Goal: Transaction & Acquisition: Purchase product/service

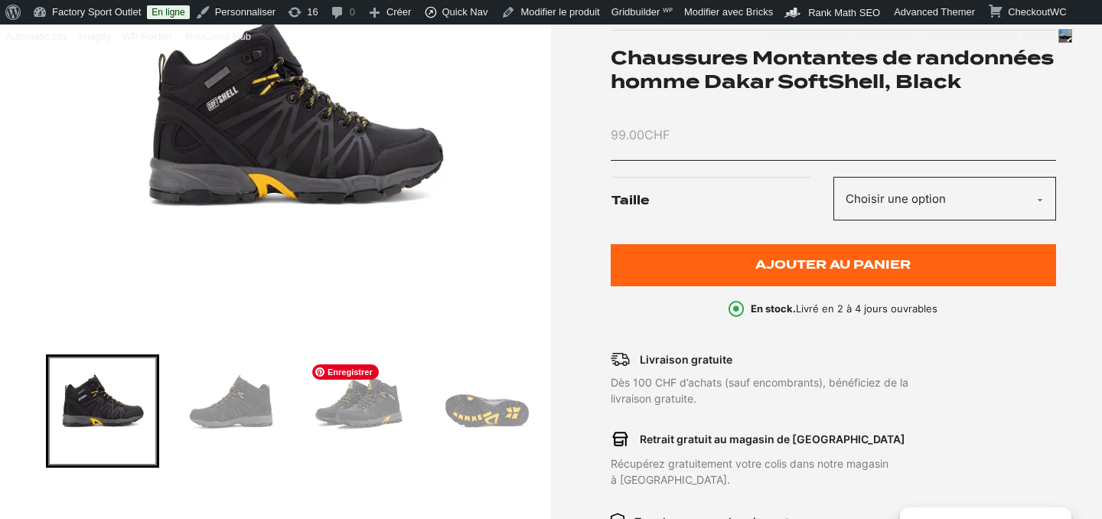
scroll to position [161, 0]
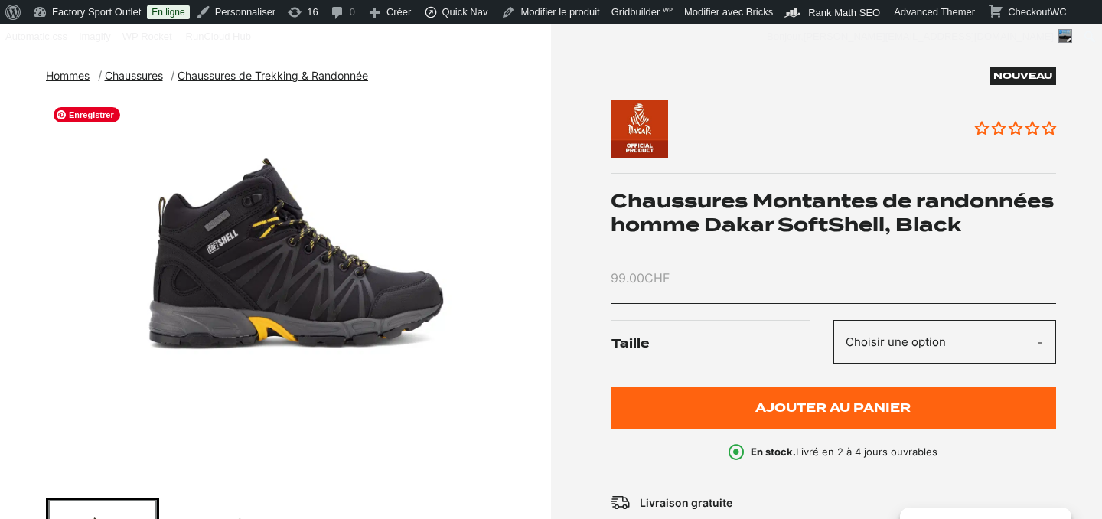
click at [261, 288] on img "1 of 4" at bounding box center [294, 290] width 497 height 383
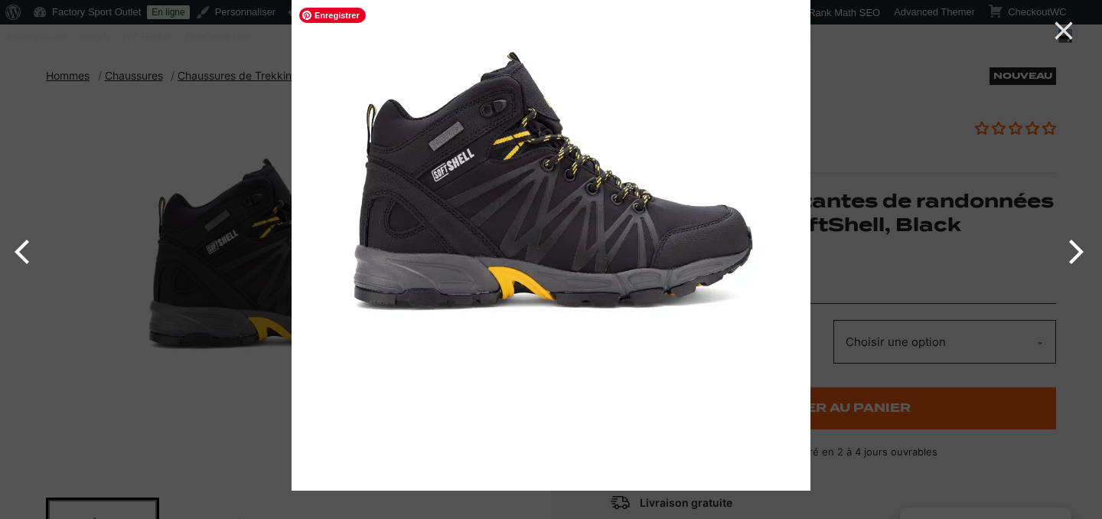
click at [450, 226] on img at bounding box center [550, 231] width 519 height 519
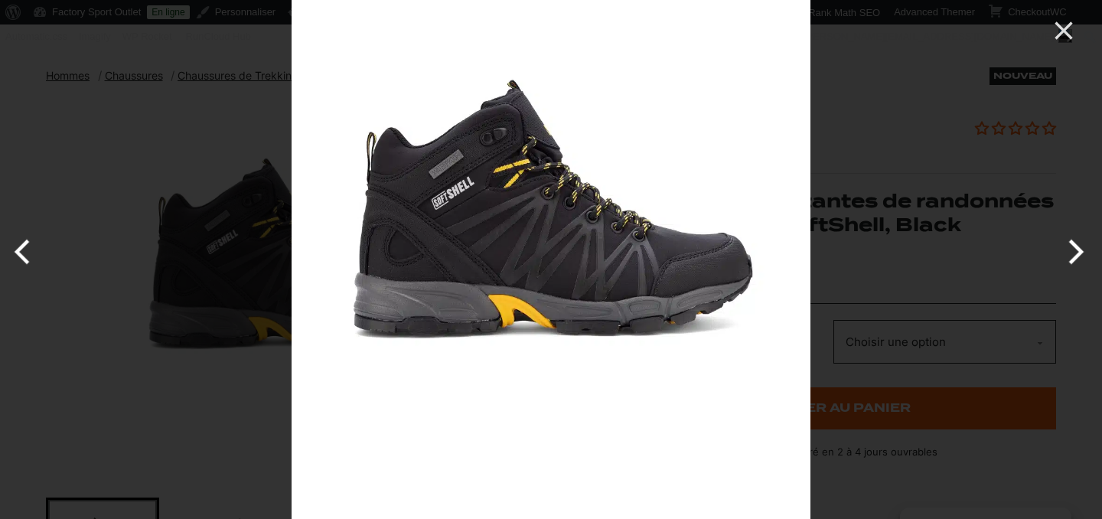
click at [193, 128] on div at bounding box center [551, 259] width 1102 height 519
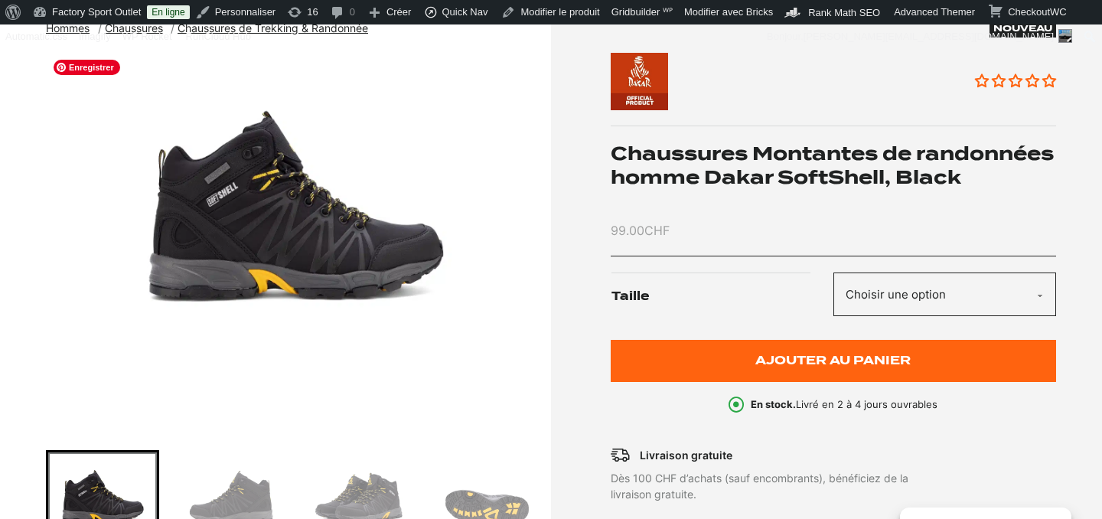
scroll to position [312, 0]
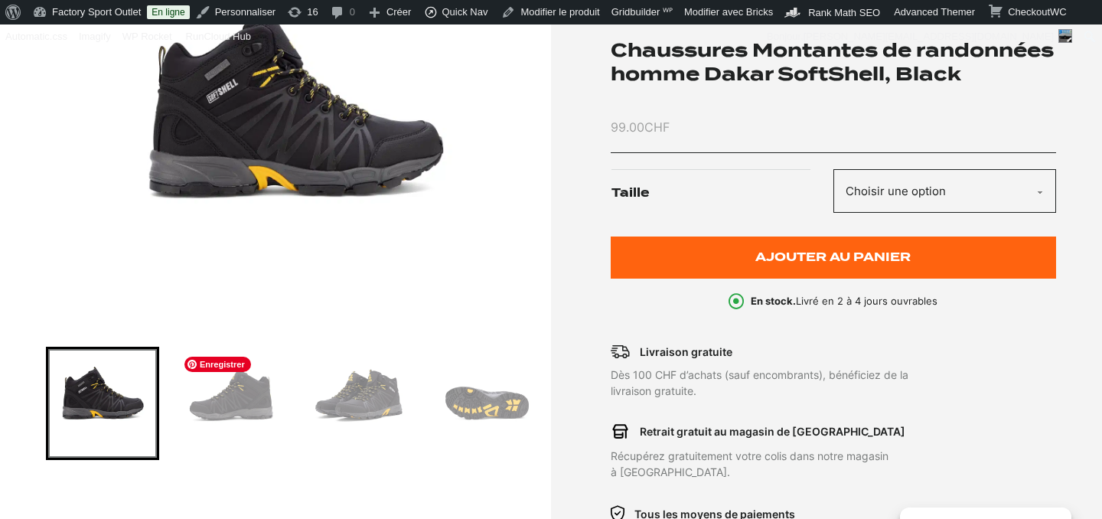
click at [220, 419] on img "Go to slide 2" at bounding box center [231, 403] width 109 height 109
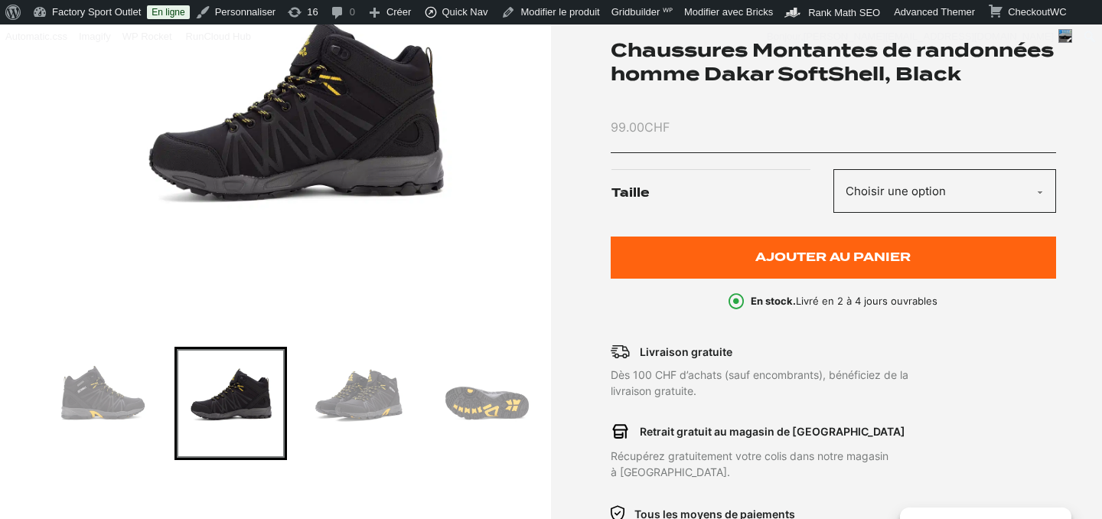
click at [332, 145] on img "2 of 4" at bounding box center [294, 140] width 497 height 383
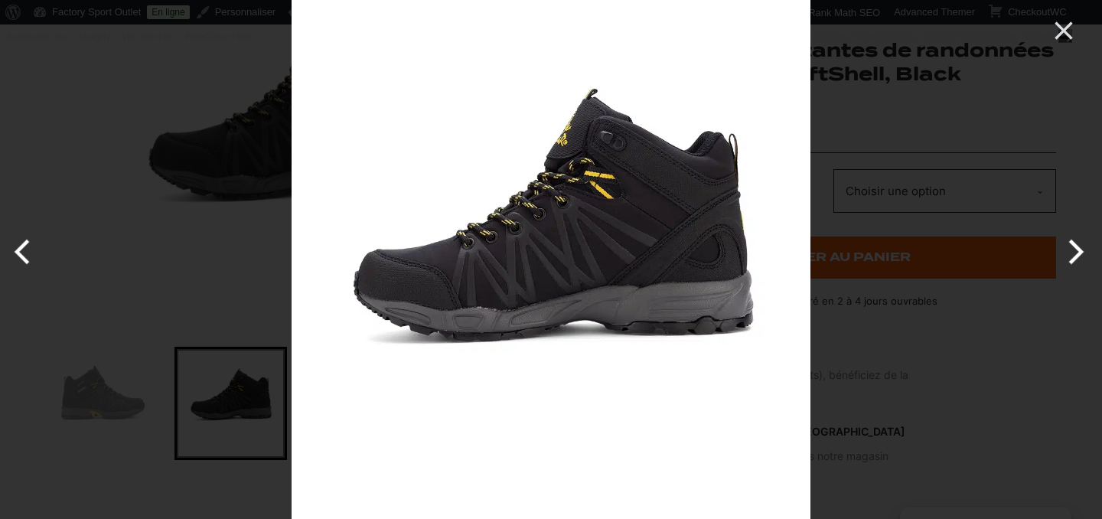
click at [243, 293] on div at bounding box center [551, 259] width 1102 height 519
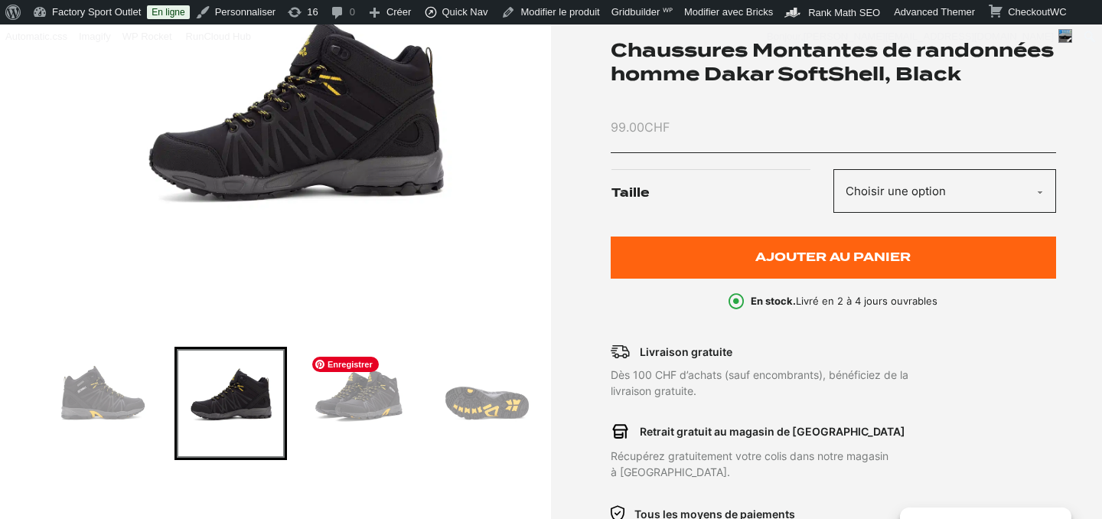
click at [388, 392] on img "Go to slide 3" at bounding box center [358, 403] width 109 height 109
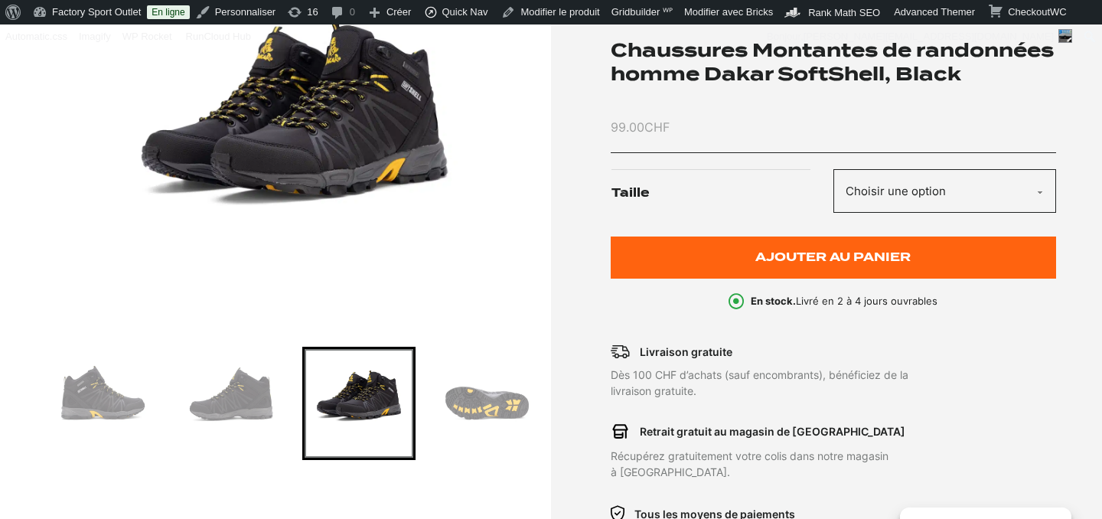
click at [373, 153] on img "3 of 4" at bounding box center [294, 140] width 497 height 383
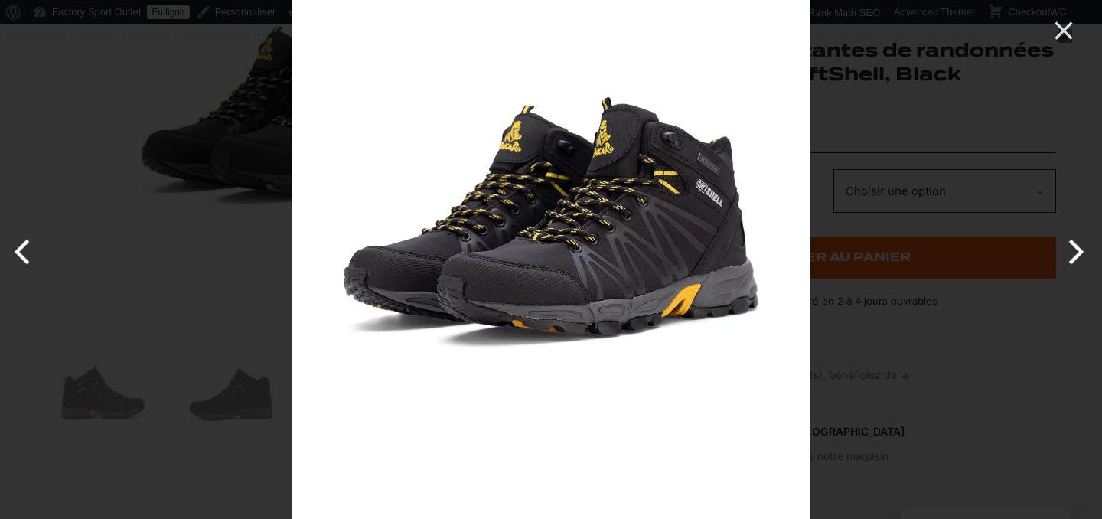
click at [237, 442] on div at bounding box center [551, 259] width 1102 height 519
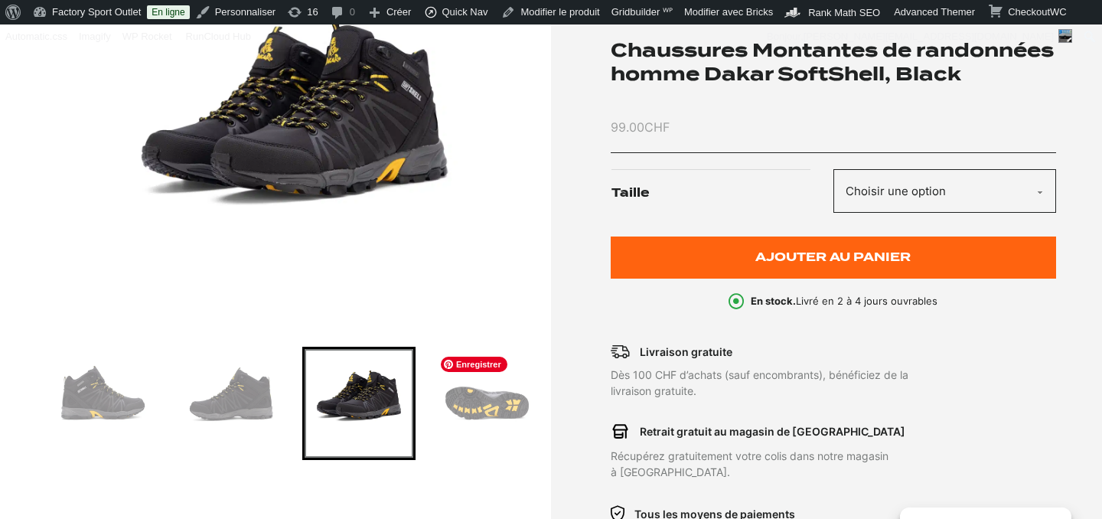
click at [488, 405] on img "Go to slide 4" at bounding box center [487, 403] width 109 height 109
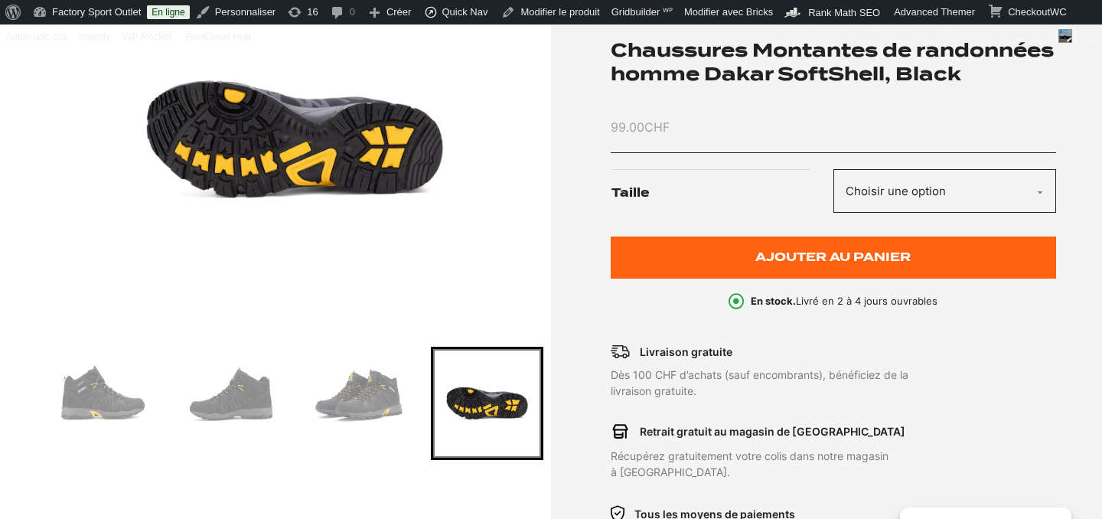
click at [339, 180] on img "4 of 4" at bounding box center [294, 140] width 497 height 383
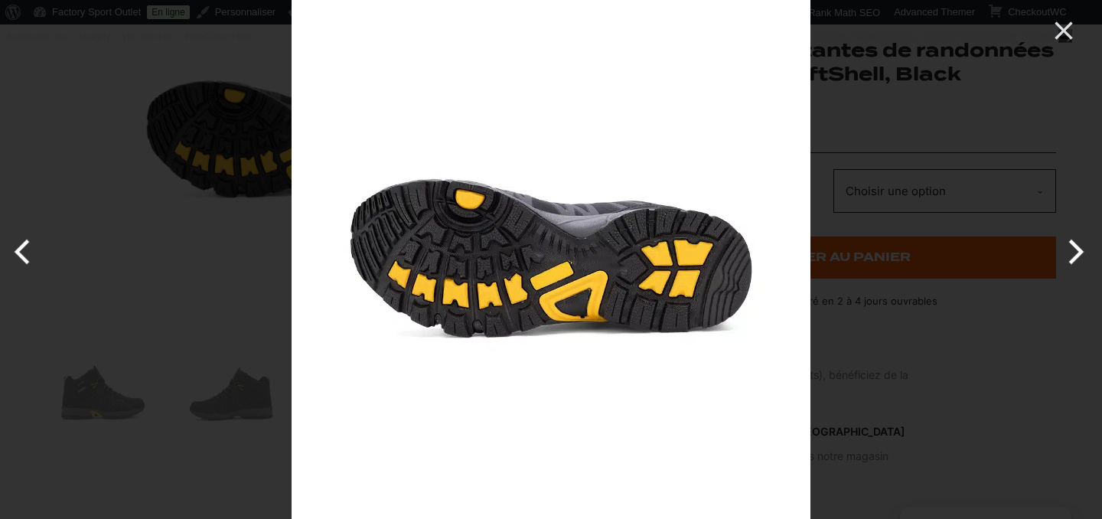
click at [131, 109] on div at bounding box center [551, 259] width 1102 height 519
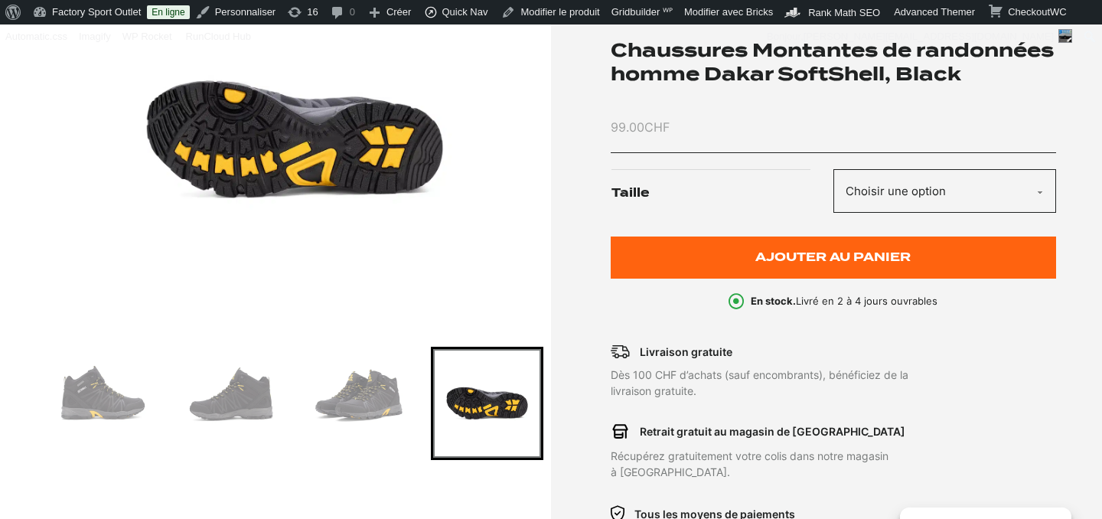
click at [913, 210] on select "Choisir une option 43" at bounding box center [944, 191] width 223 height 44
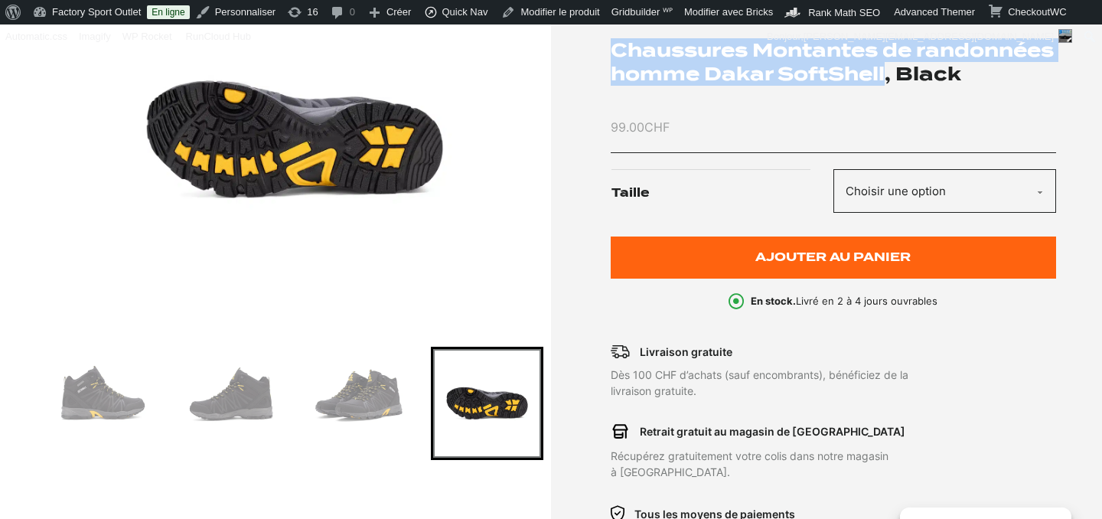
drag, startPoint x: 607, startPoint y: 42, endPoint x: 721, endPoint y: 91, distance: 124.1
click at [721, 91] on div "Nouveau Aucun avis Chaussures Montantes de randonnées homme Dakar SoftShell, Bl…" at bounding box center [806, 294] width 497 height 754
copy h1 "Chaussures Montantes de randonnées homme Dakar SoftShell"
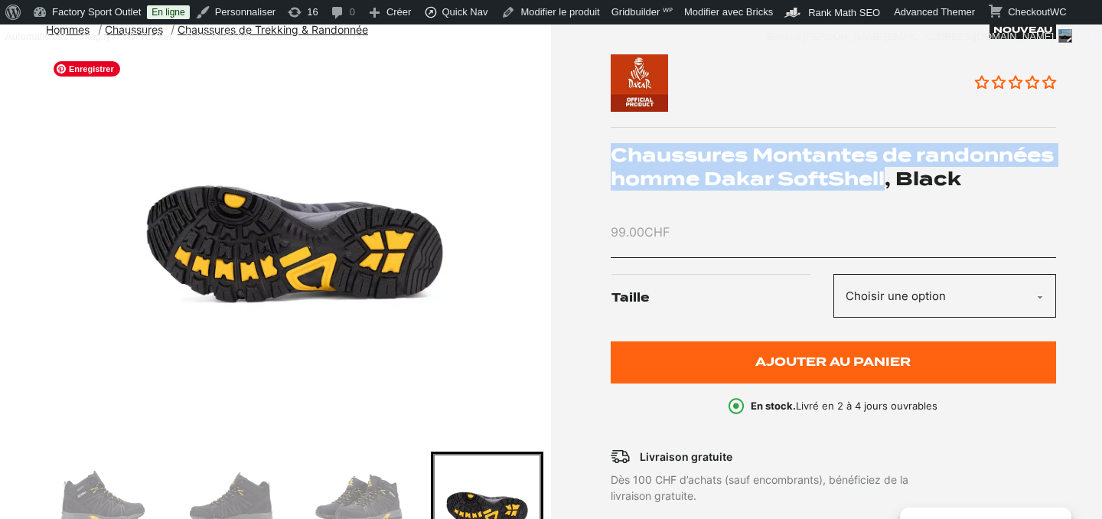
scroll to position [0, 0]
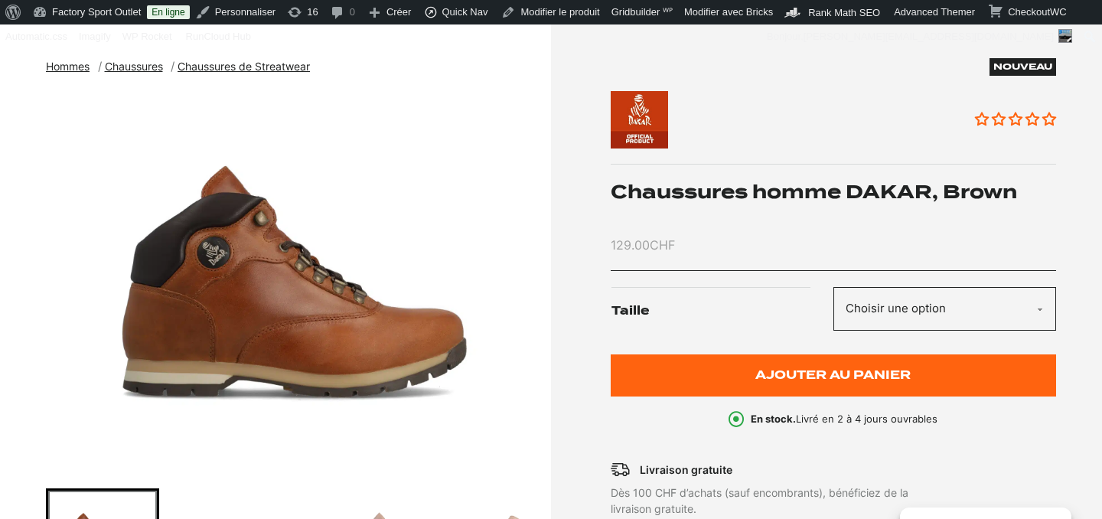
scroll to position [370, 0]
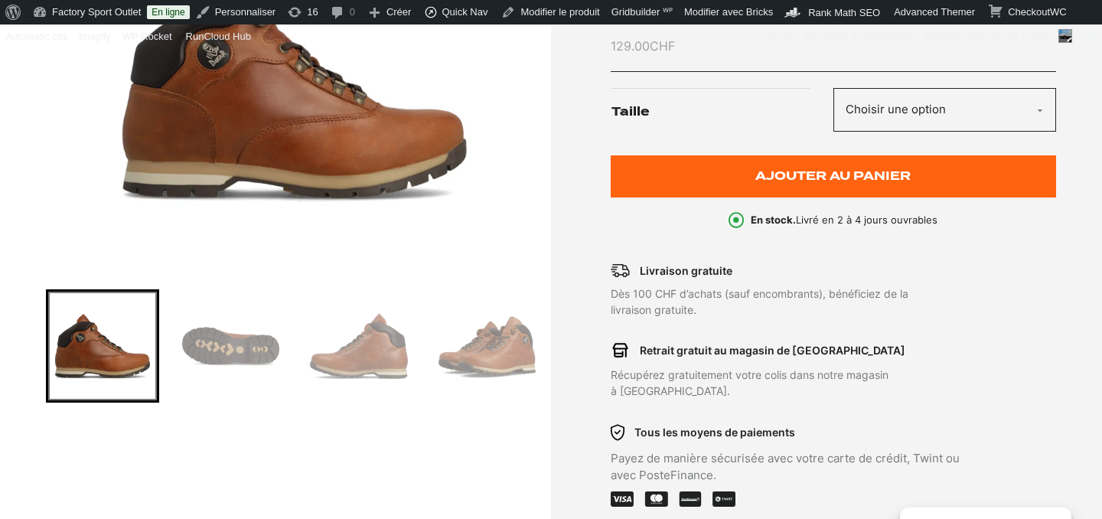
click at [318, 156] on img "1 of 4" at bounding box center [294, 82] width 497 height 383
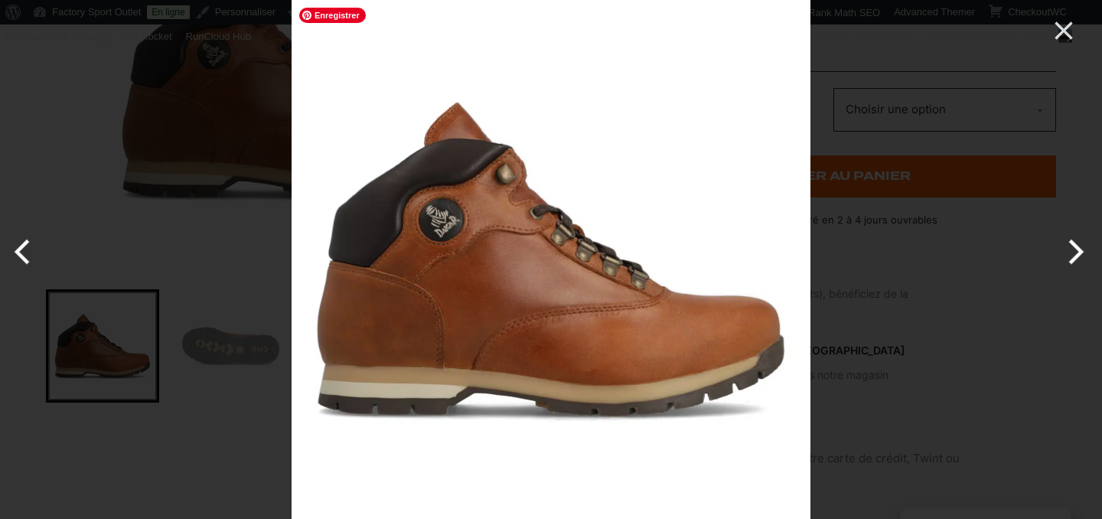
click at [435, 301] on img at bounding box center [550, 259] width 519 height 519
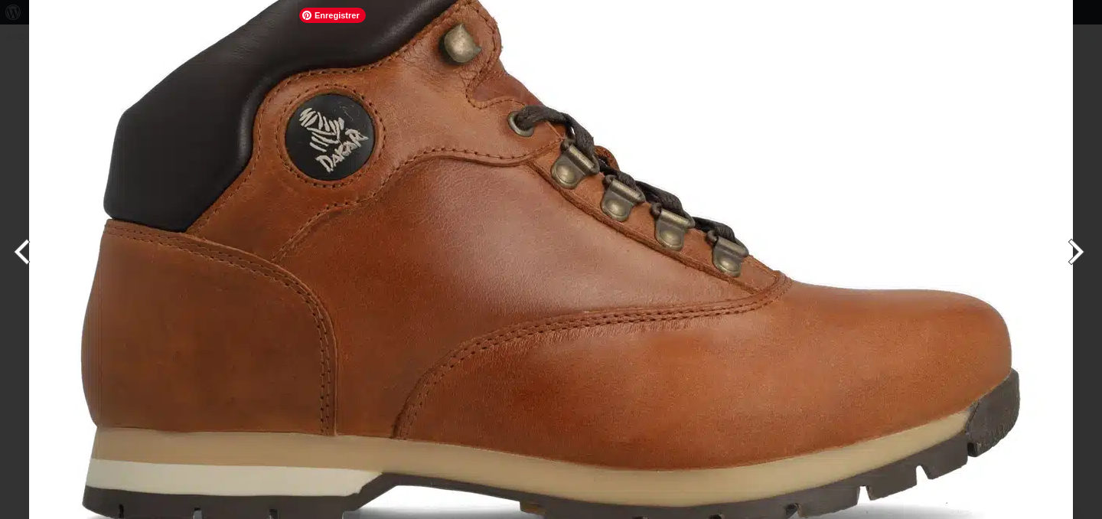
click at [435, 301] on img at bounding box center [551, 217] width 1044 height 1044
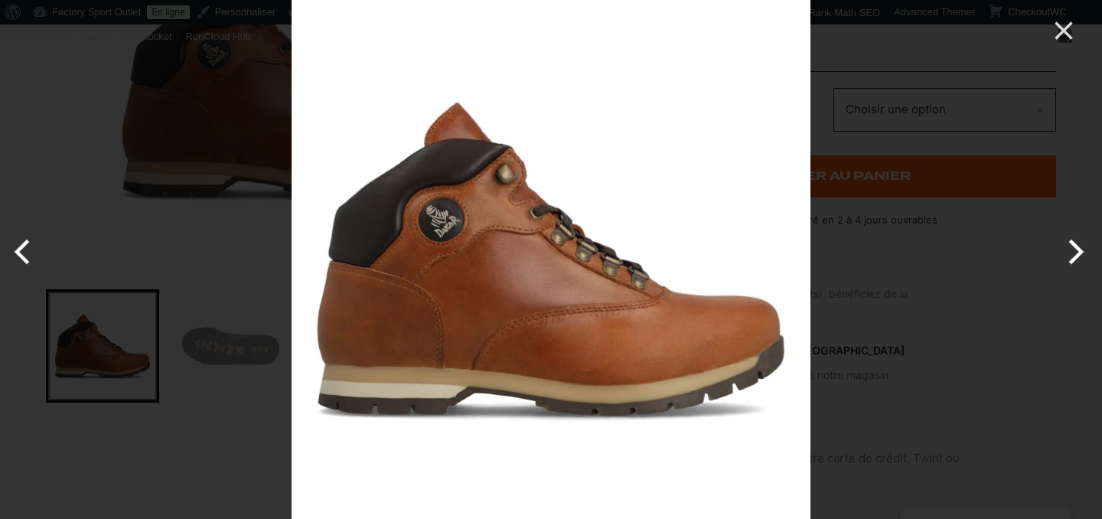
click at [233, 342] on div at bounding box center [551, 259] width 1102 height 519
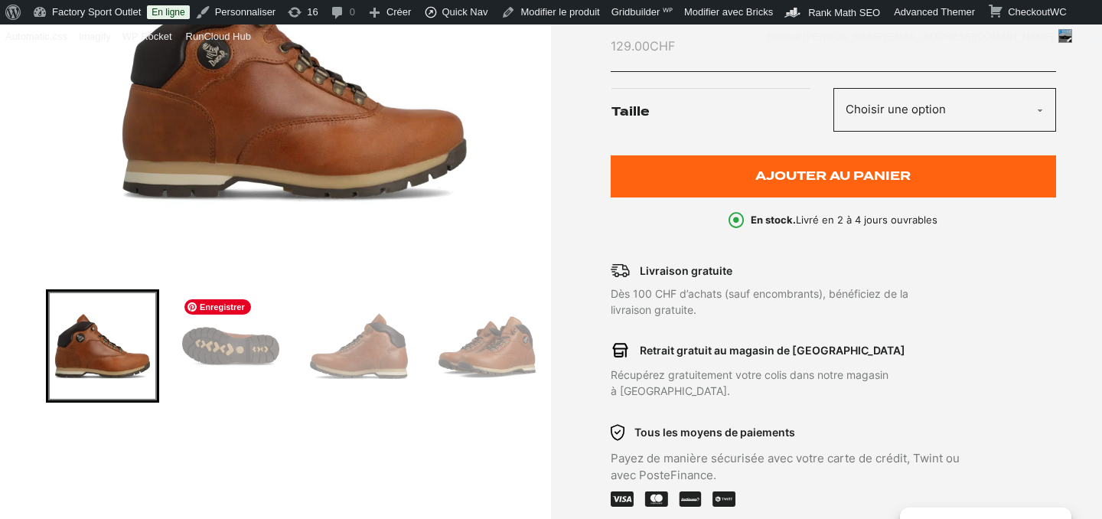
click at [232, 348] on img "Go to slide 2" at bounding box center [231, 345] width 109 height 109
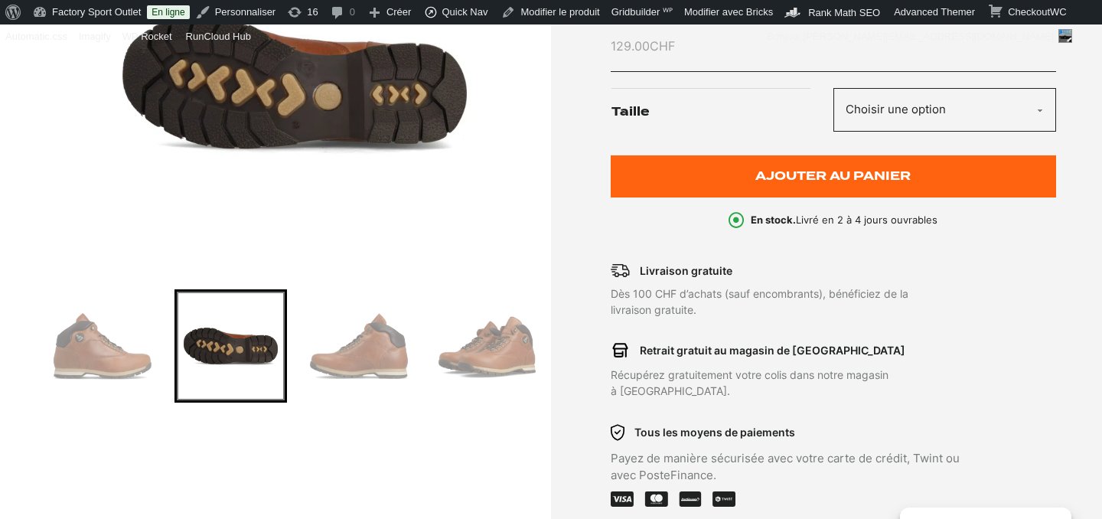
click at [309, 136] on img "2 of 4" at bounding box center [294, 82] width 497 height 383
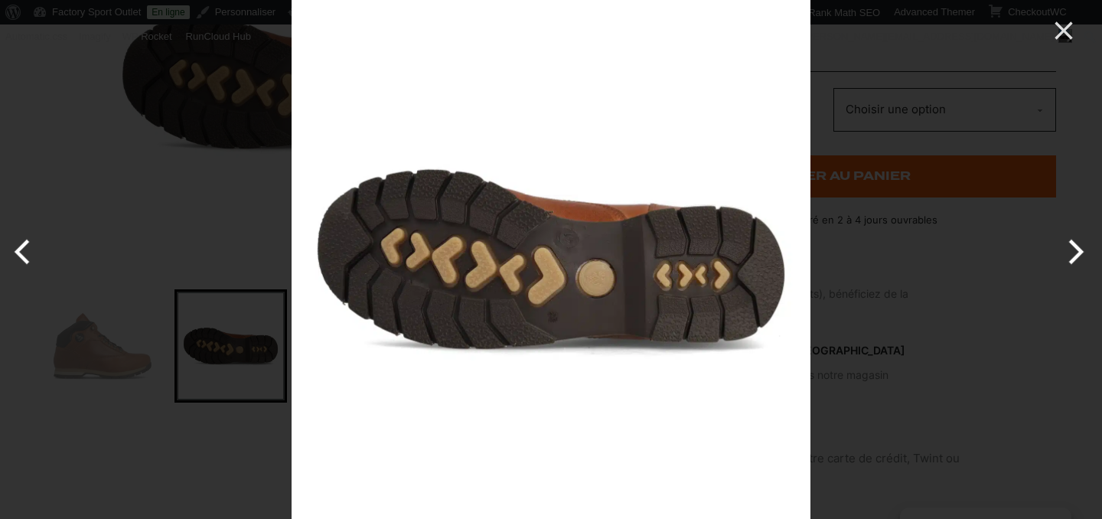
click at [233, 468] on div at bounding box center [551, 259] width 1102 height 519
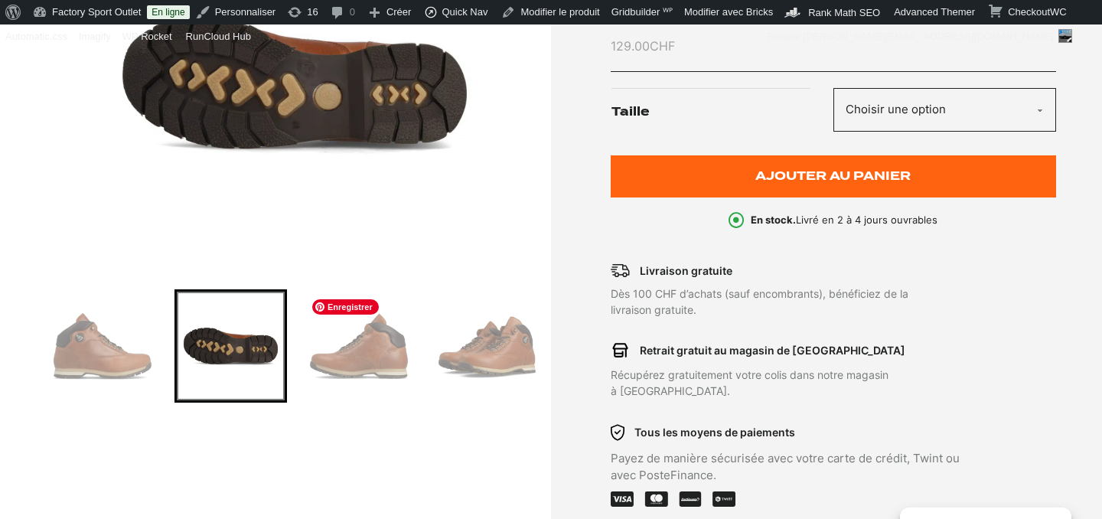
click at [376, 360] on img "Go to slide 3" at bounding box center [358, 345] width 109 height 109
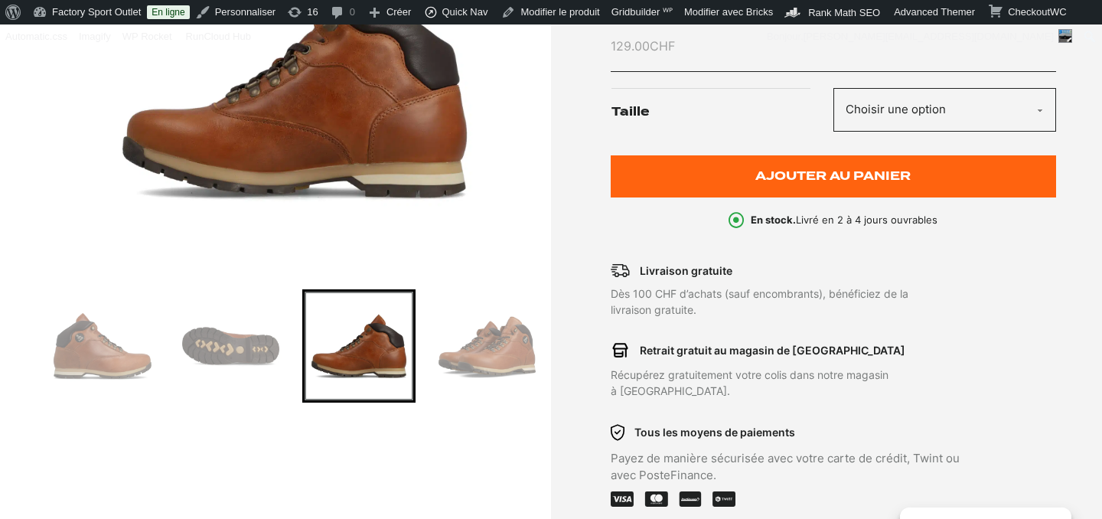
click at [346, 151] on img "3 of 4" at bounding box center [294, 82] width 497 height 383
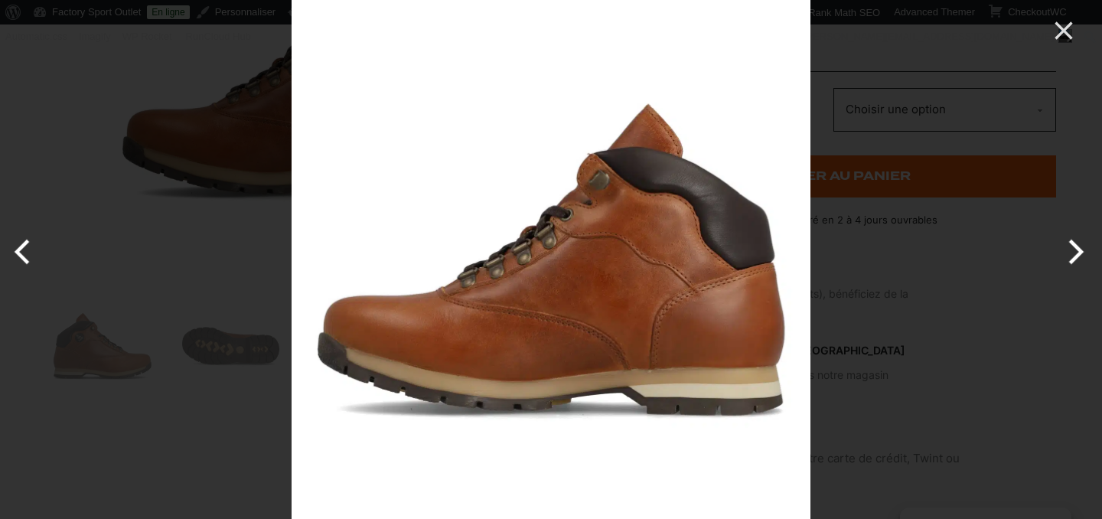
click at [142, 474] on div at bounding box center [551, 259] width 1102 height 519
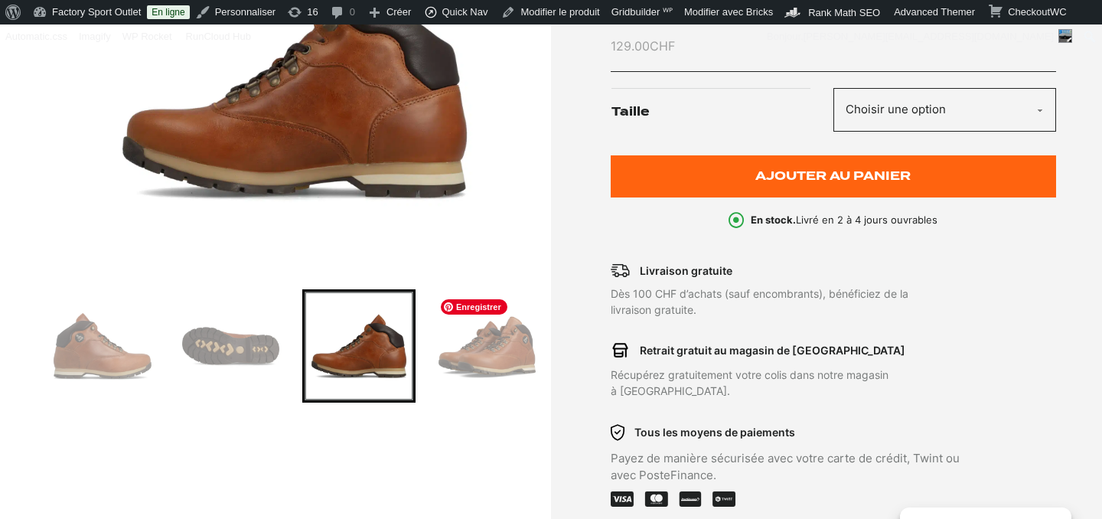
click at [507, 356] on img "Go to slide 4" at bounding box center [487, 345] width 109 height 109
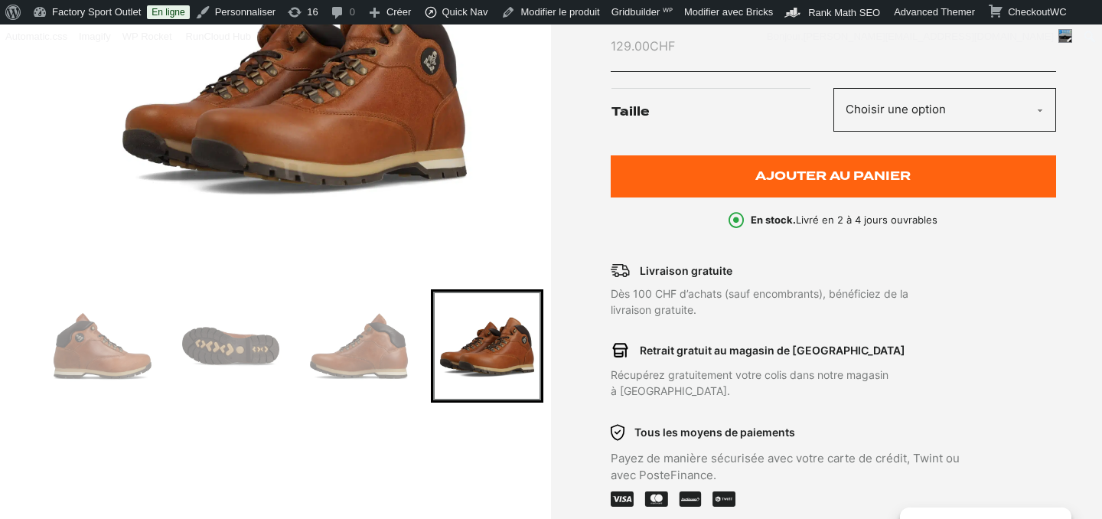
click at [376, 148] on img "4 of 4" at bounding box center [294, 82] width 497 height 383
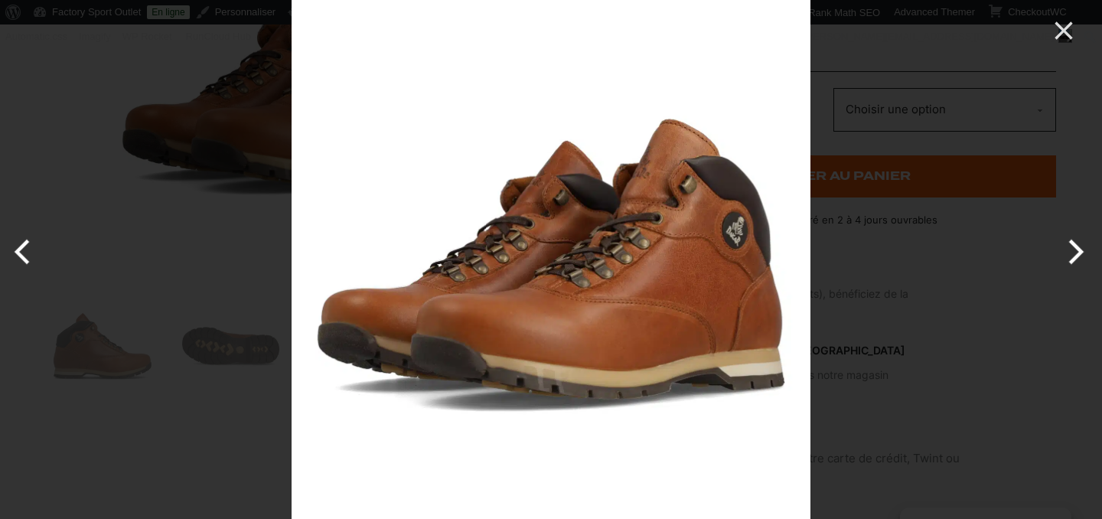
click at [166, 435] on div at bounding box center [551, 259] width 1102 height 519
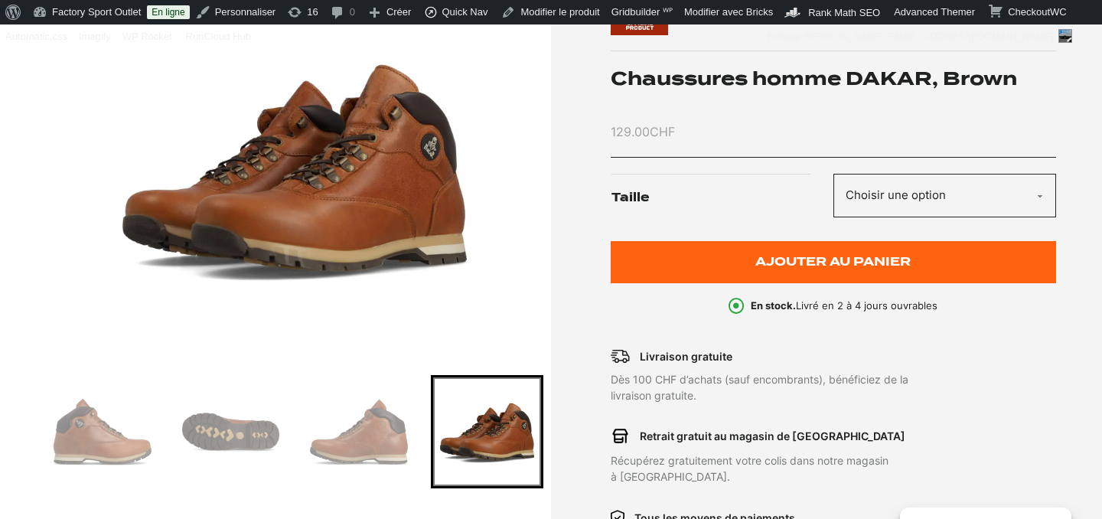
scroll to position [99, 0]
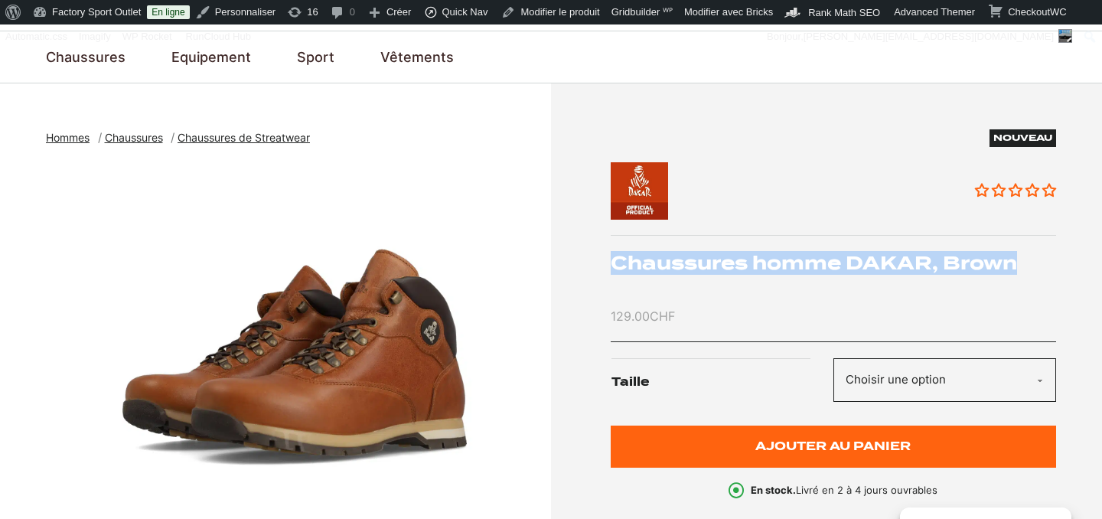
drag, startPoint x: 614, startPoint y: 264, endPoint x: 1036, endPoint y: 288, distance: 423.0
click at [1036, 288] on div "Nouveau Aucun avis Chaussures homme DAKAR, Brown 129.00 CHF [GEOGRAPHIC_DATA] C…" at bounding box center [834, 313] width 446 height 369
copy h1 "Chaussures homme DAKAR, Brown"
click at [906, 378] on select "Choisir une option 41 42 43 44" at bounding box center [944, 380] width 223 height 44
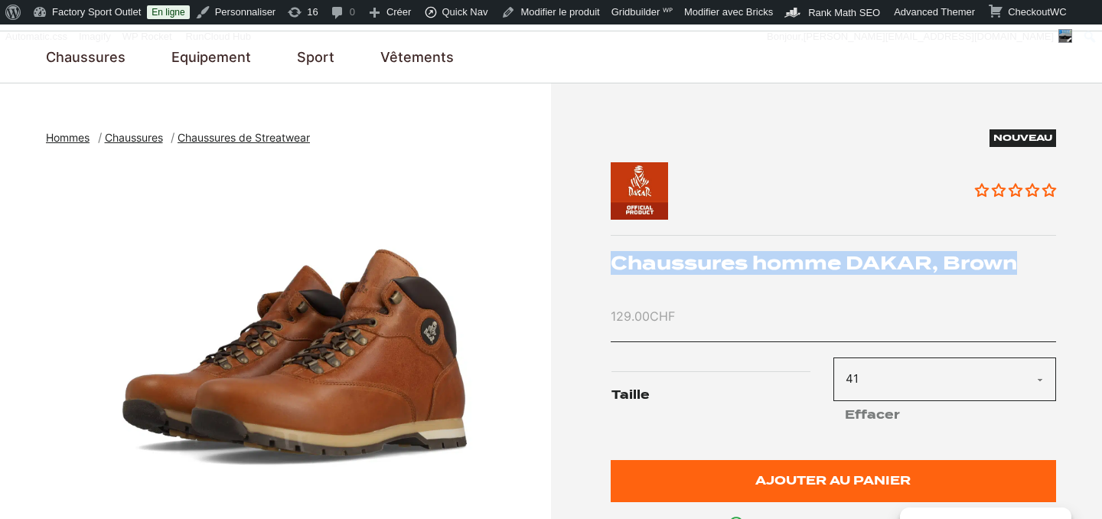
click at [899, 383] on select "Choisir une option 41 42 43 44" at bounding box center [944, 379] width 223 height 44
click at [896, 380] on select "Choisir une option 41 42 43 44" at bounding box center [944, 379] width 223 height 44
click at [893, 379] on select "Choisir une option 41 42 43 44" at bounding box center [944, 379] width 223 height 44
select select "44"
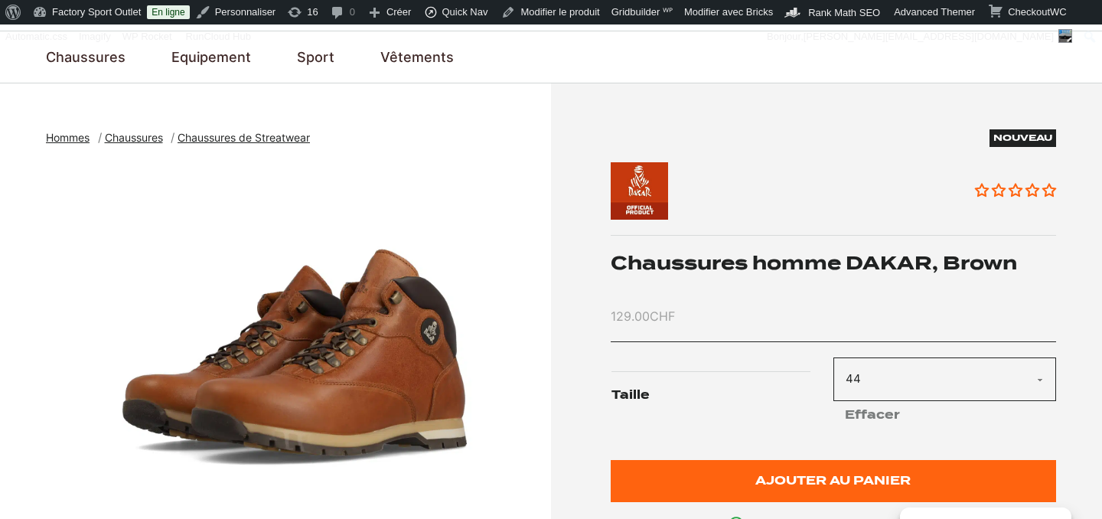
click at [761, 396] on label "Taille" at bounding box center [721, 395] width 221 height 48
click at [833, 396] on select "Choisir une option 41 42 43 44" at bounding box center [944, 379] width 223 height 44
click at [887, 380] on select "Choisir une option 41 42 43 44" at bounding box center [944, 379] width 223 height 44
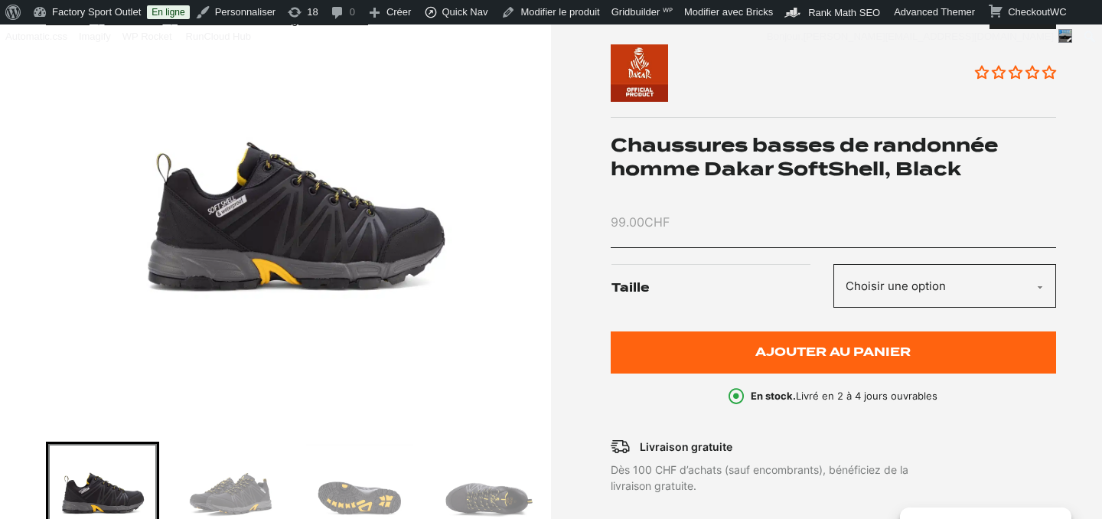
scroll to position [244, 0]
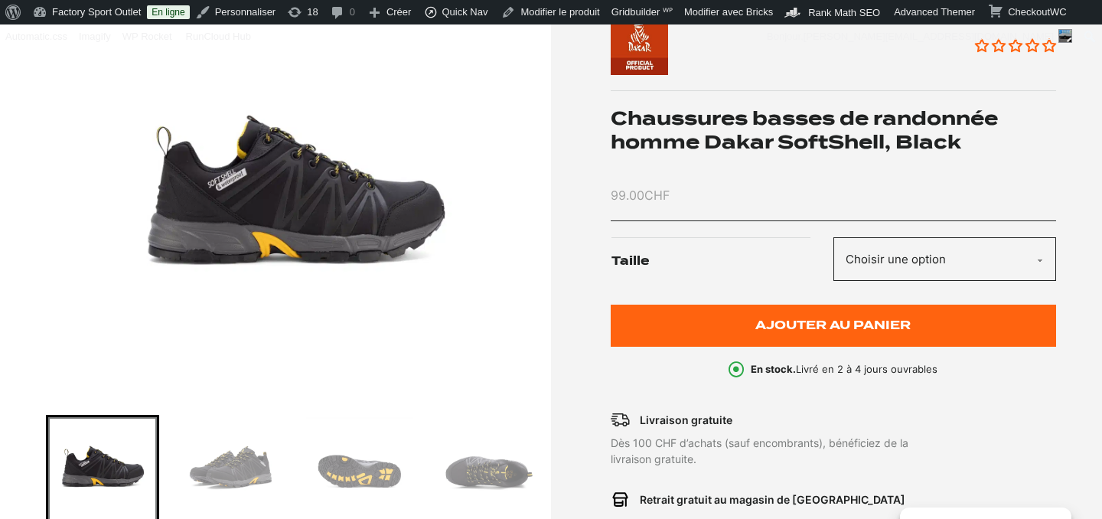
click at [899, 262] on select "Choisir une option 41 42 43" at bounding box center [944, 259] width 223 height 44
